Goal: Task Accomplishment & Management: Manage account settings

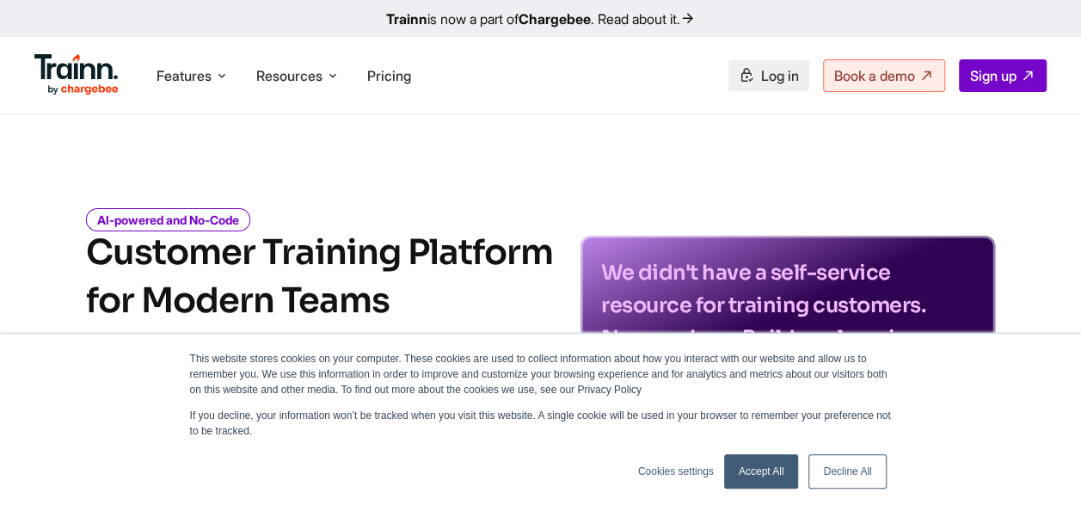
click at [778, 81] on span "Log in" at bounding box center [780, 75] width 38 height 17
click at [764, 471] on link "Accept All" at bounding box center [761, 471] width 75 height 34
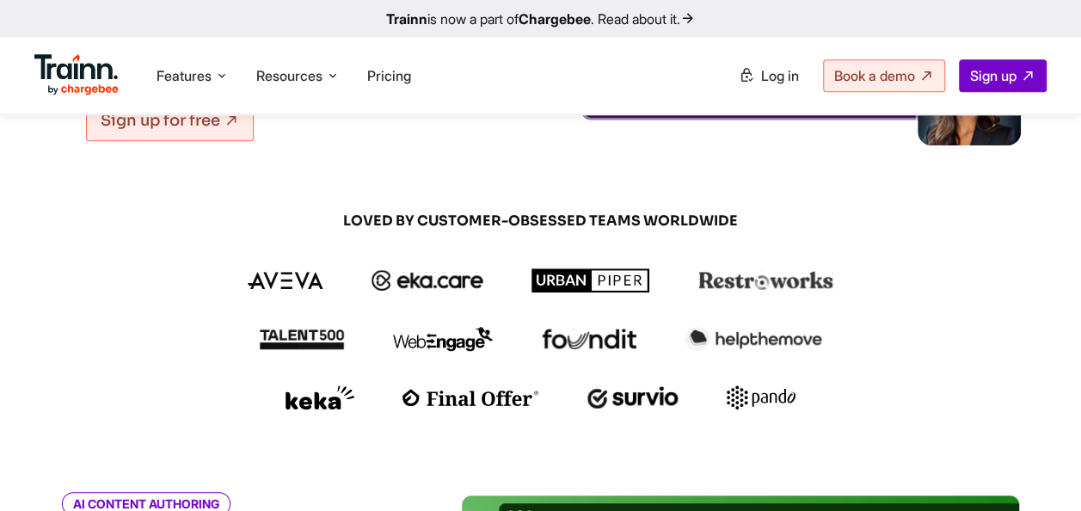
scroll to position [352, 0]
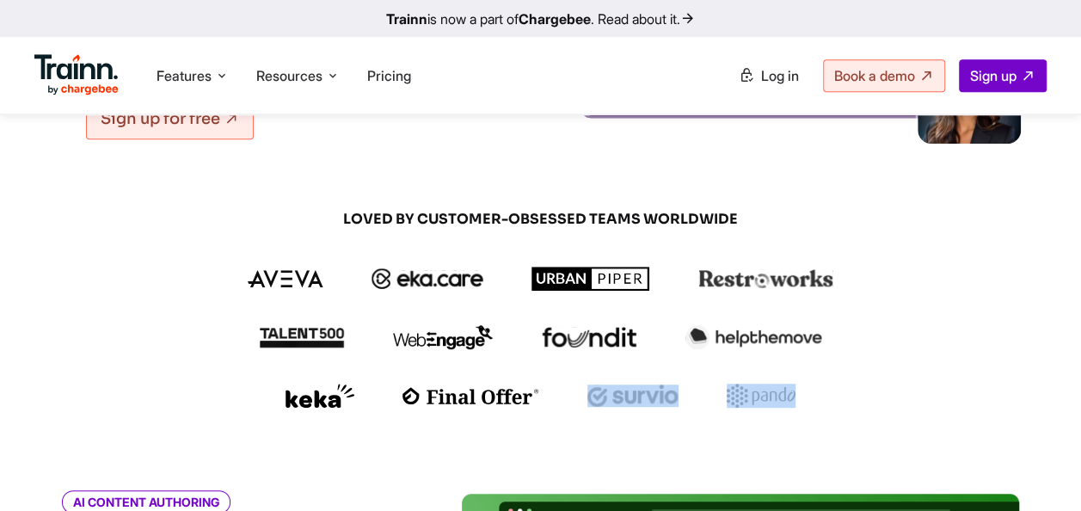
drag, startPoint x: 846, startPoint y: 405, endPoint x: 760, endPoint y: 384, distance: 88.7
click at [760, 384] on div at bounding box center [541, 396] width 826 height 24
drag, startPoint x: 760, startPoint y: 384, endPoint x: 835, endPoint y: 405, distance: 77.9
click at [835, 405] on div at bounding box center [541, 396] width 826 height 24
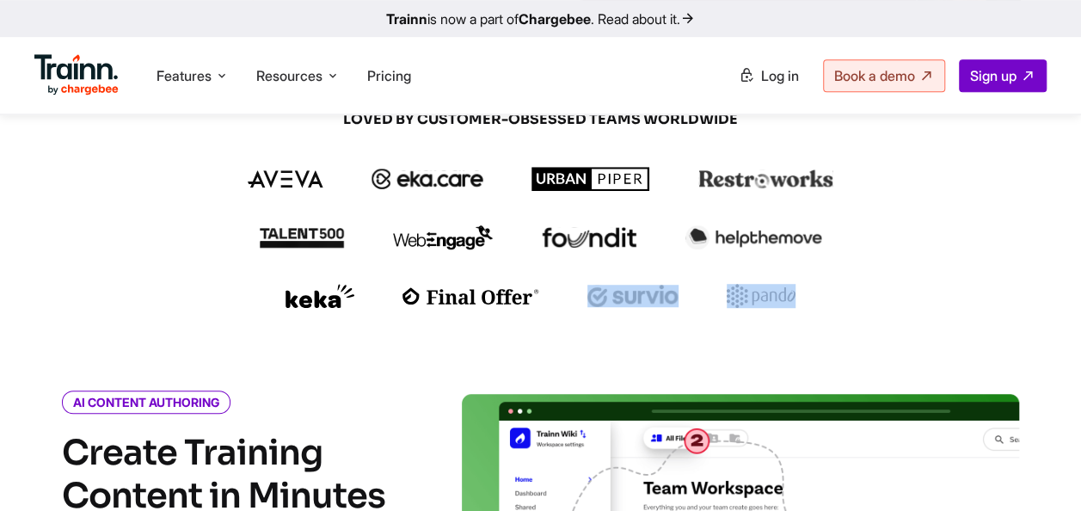
scroll to position [451, 0]
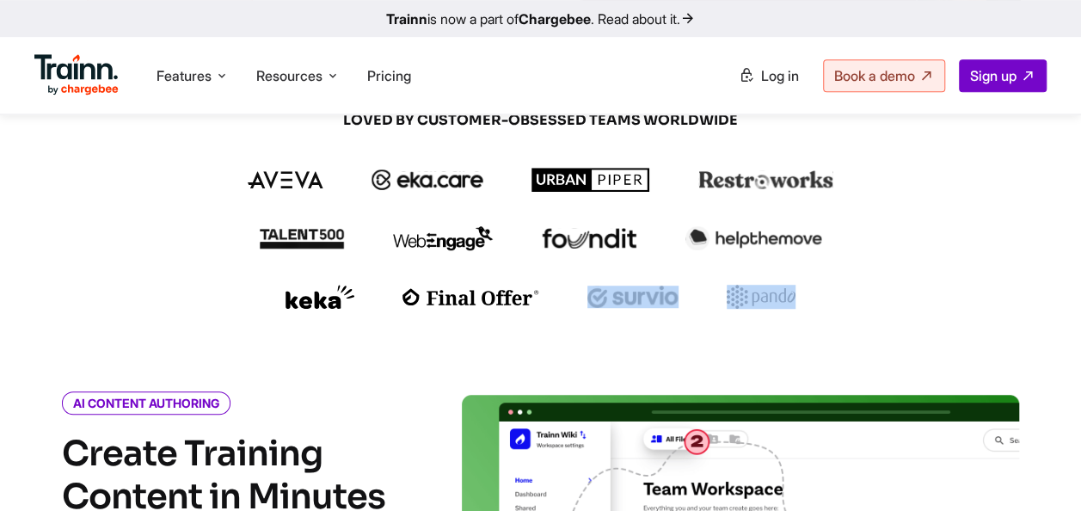
click at [851, 309] on div at bounding box center [541, 297] width 826 height 24
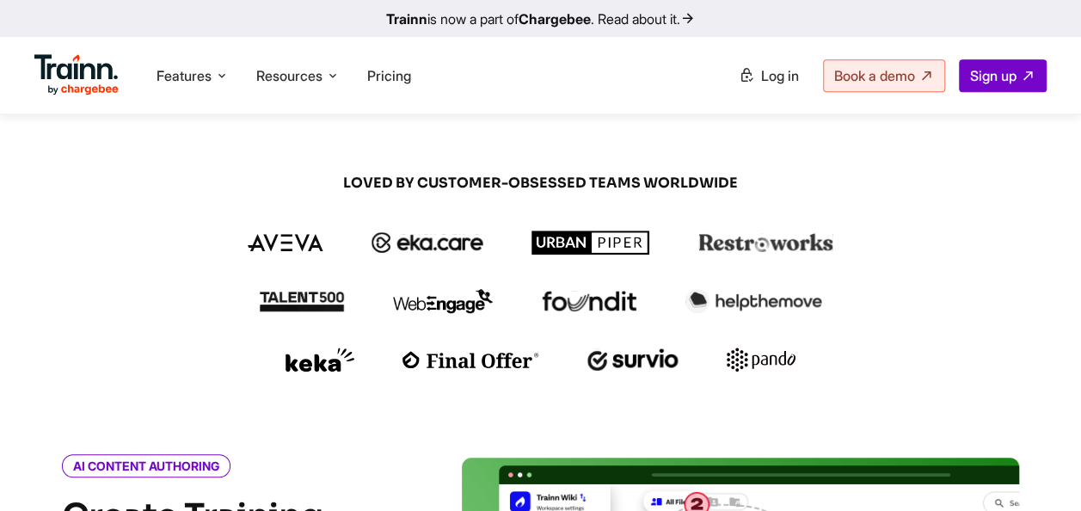
scroll to position [385, 0]
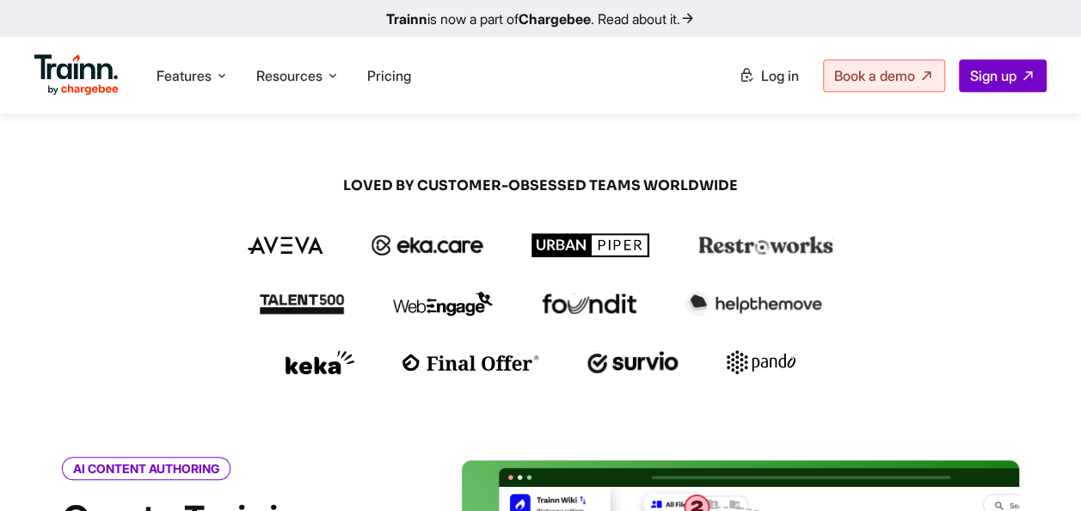
click at [738, 58] on div "Features Product Videos Create product & how-to videos in multiple languages. G…" at bounding box center [540, 75] width 1081 height 77
click at [779, 88] on link "Log in" at bounding box center [769, 75] width 81 height 31
